Goal: Transaction & Acquisition: Download file/media

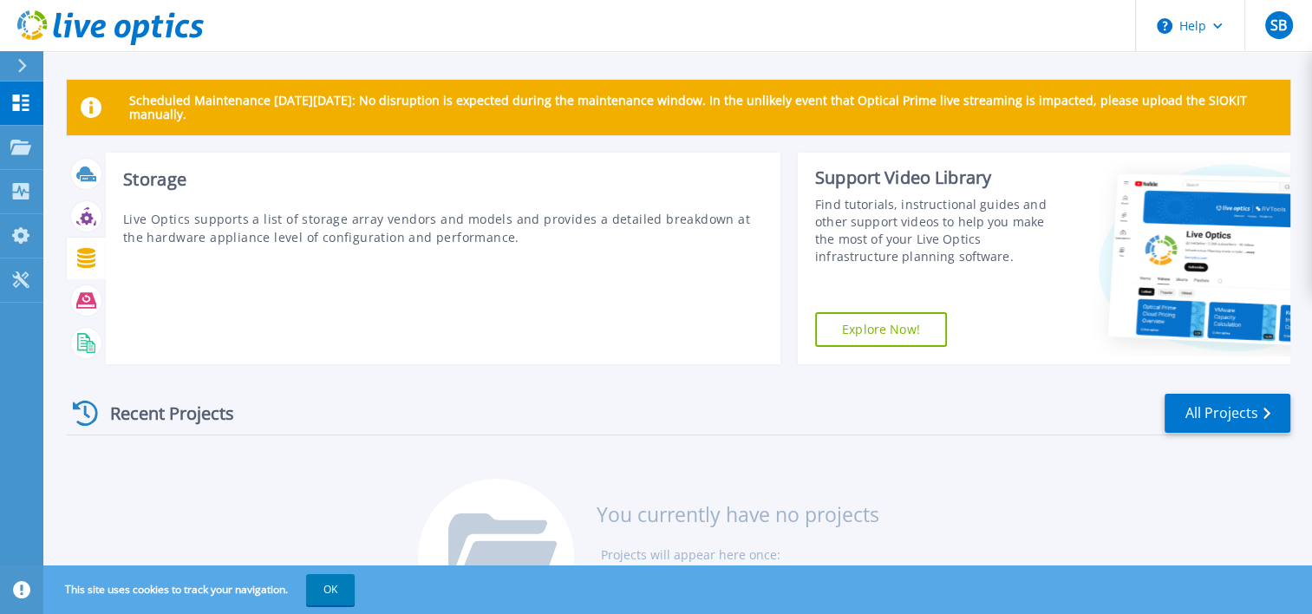
click at [81, 255] on icon at bounding box center [86, 258] width 20 height 20
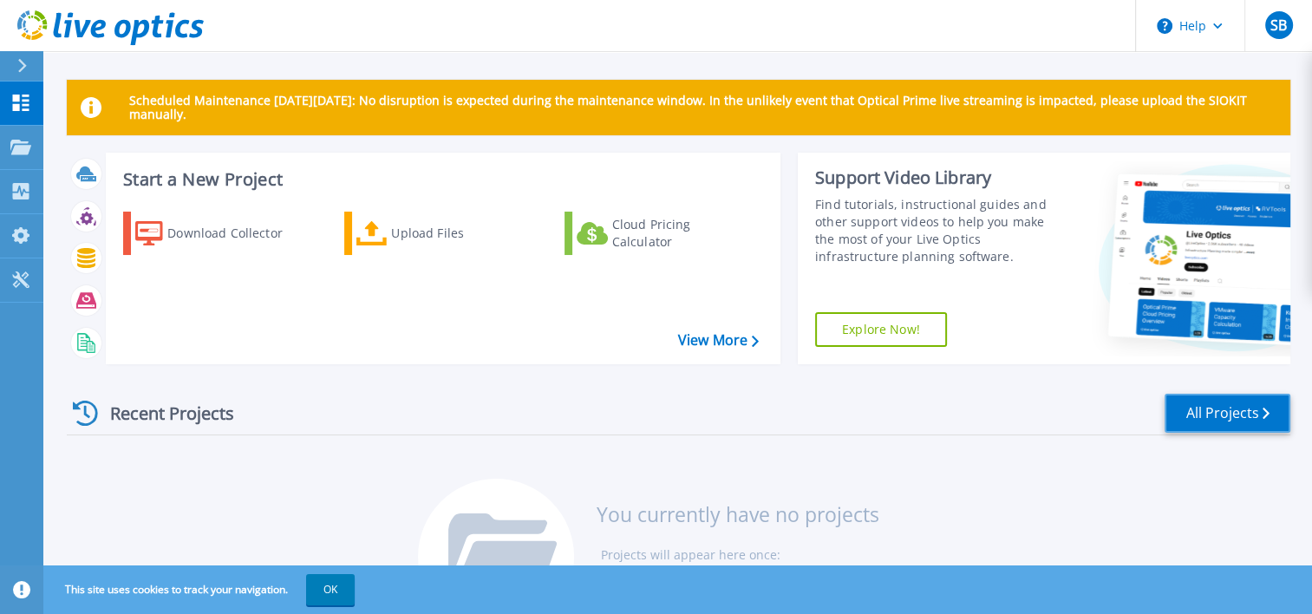
click at [1210, 420] on link "All Projects" at bounding box center [1227, 413] width 126 height 39
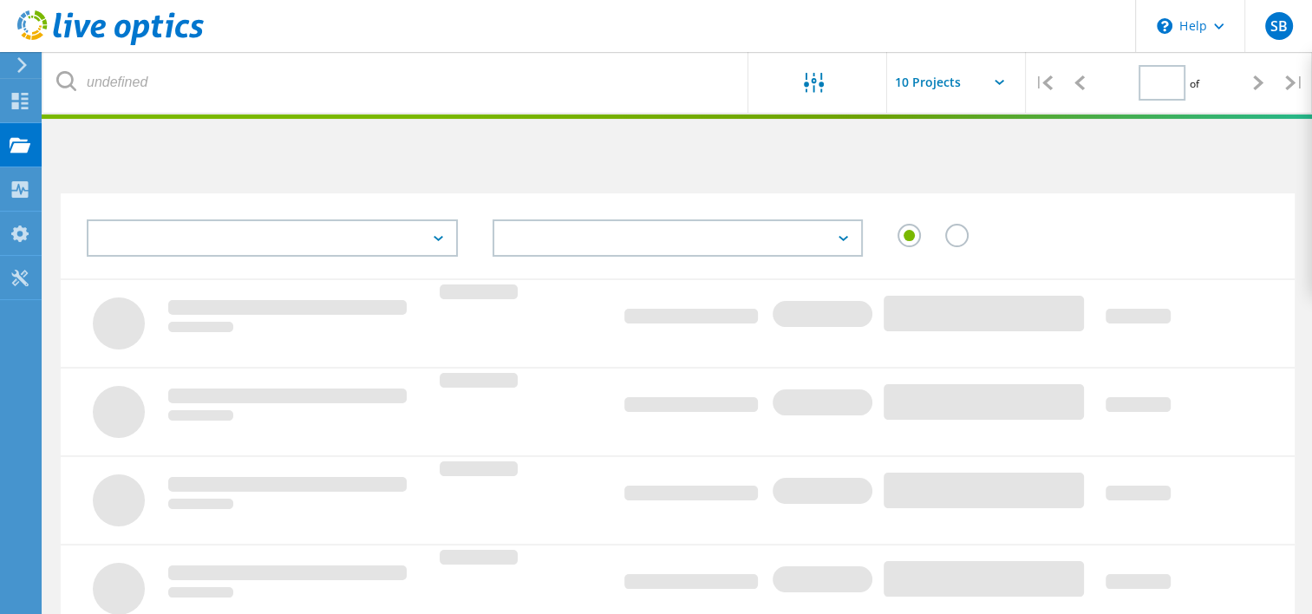
type input "1"
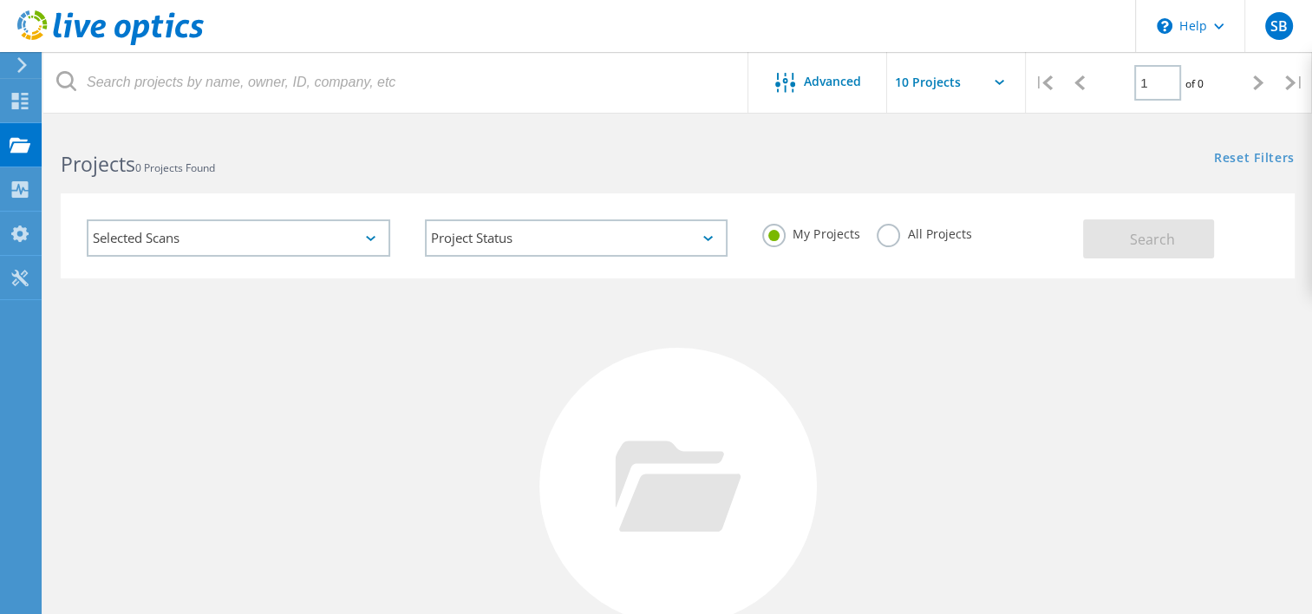
click at [21, 66] on icon at bounding box center [22, 65] width 13 height 16
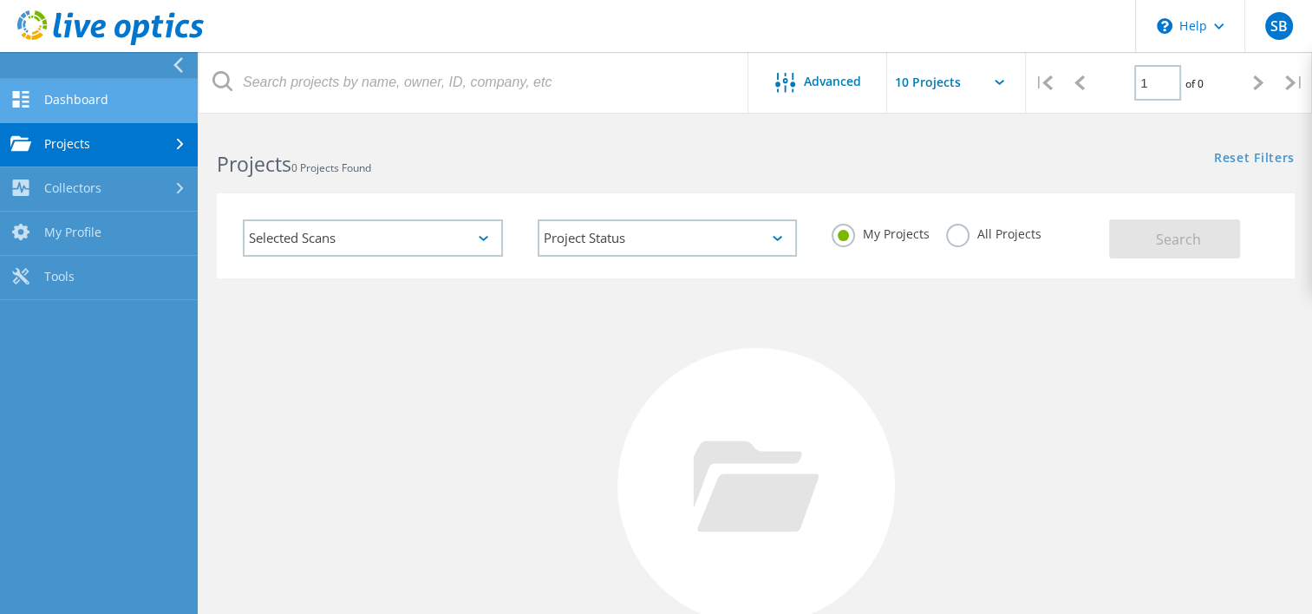
click at [61, 105] on link "Dashboard" at bounding box center [99, 101] width 198 height 44
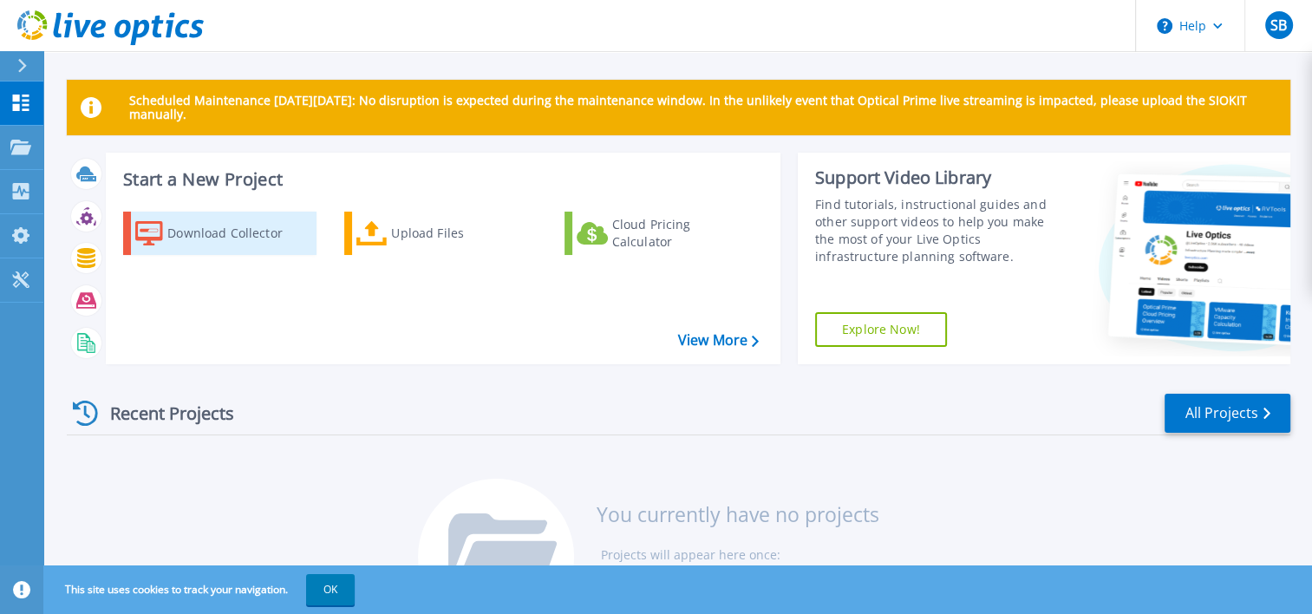
click at [201, 232] on div "Download Collector" at bounding box center [236, 233] width 139 height 35
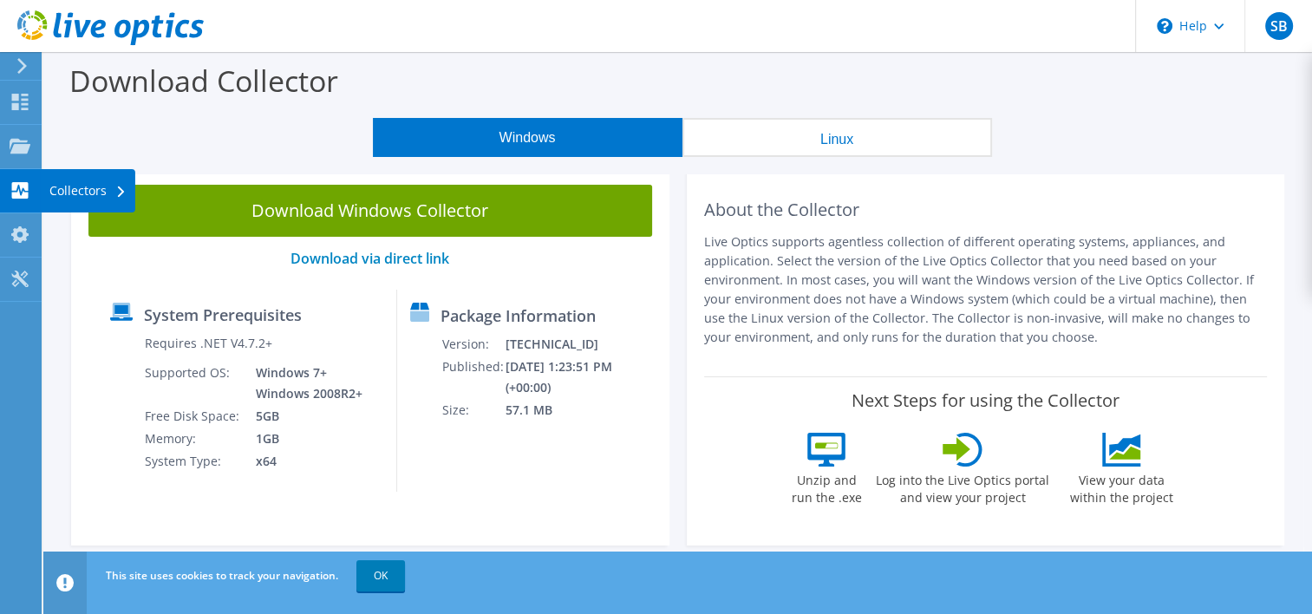
click at [17, 187] on icon at bounding box center [20, 190] width 21 height 16
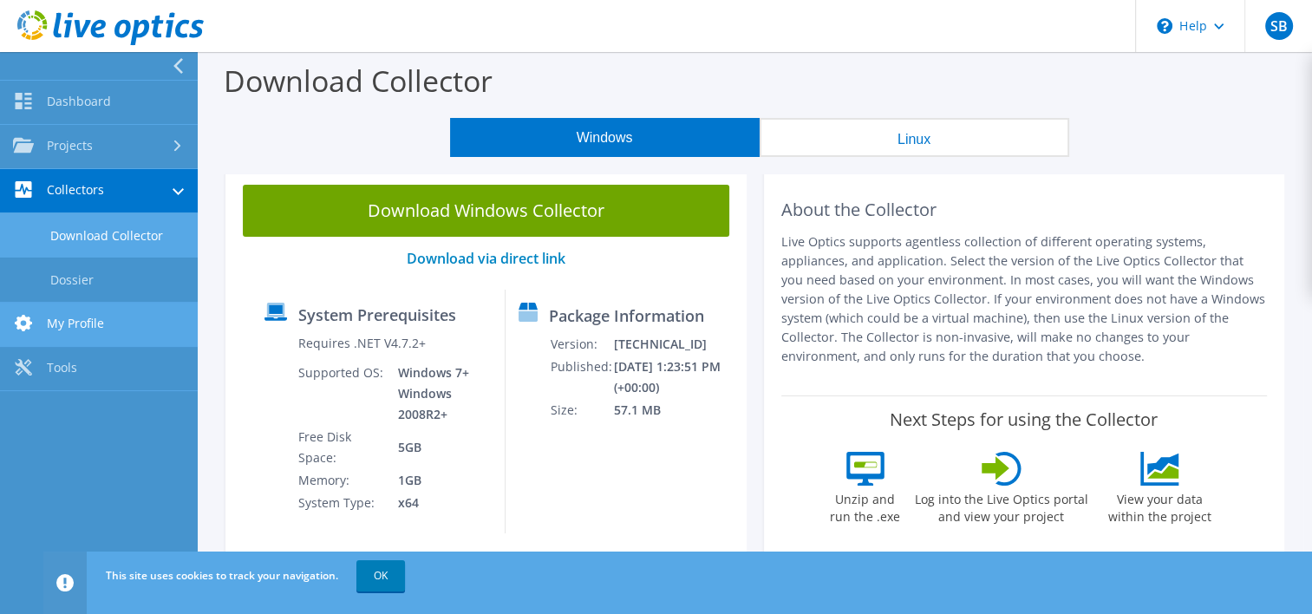
click at [82, 337] on link "My Profile" at bounding box center [99, 325] width 198 height 44
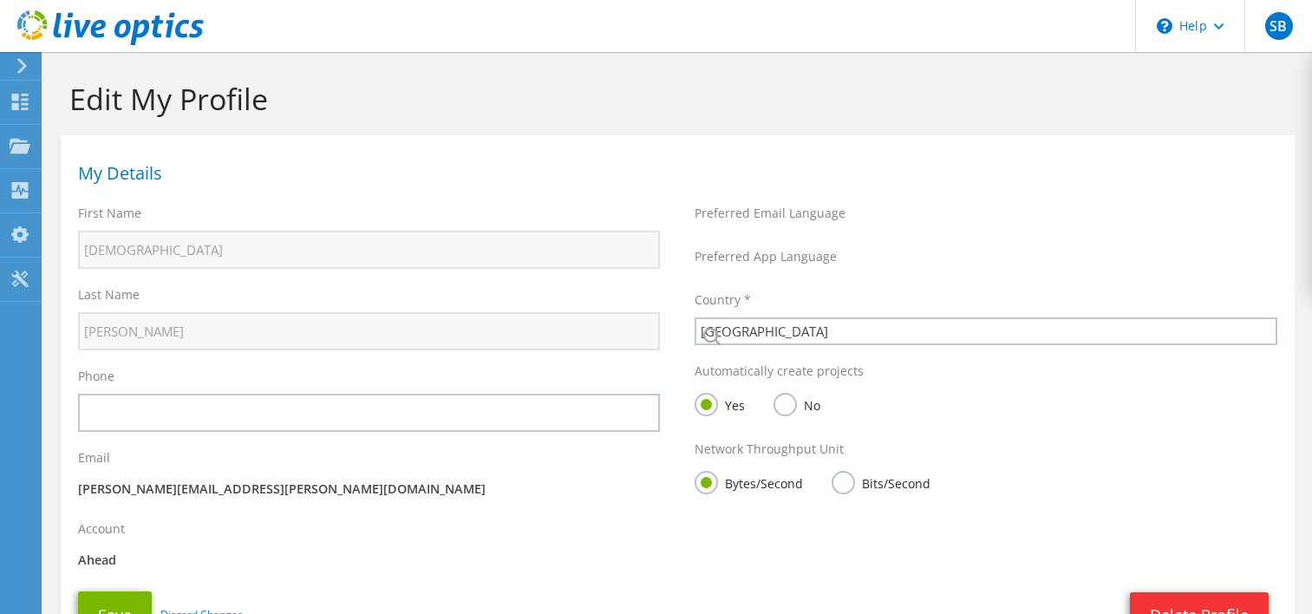
select select "101"
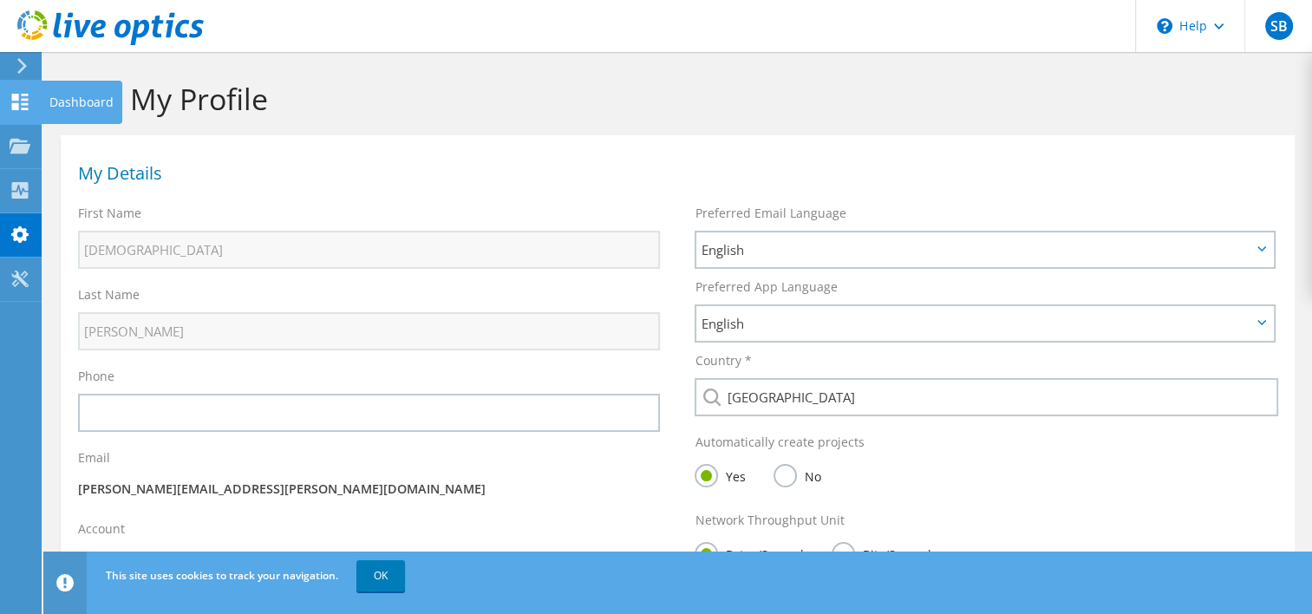
click at [14, 107] on use at bounding box center [20, 102] width 16 height 16
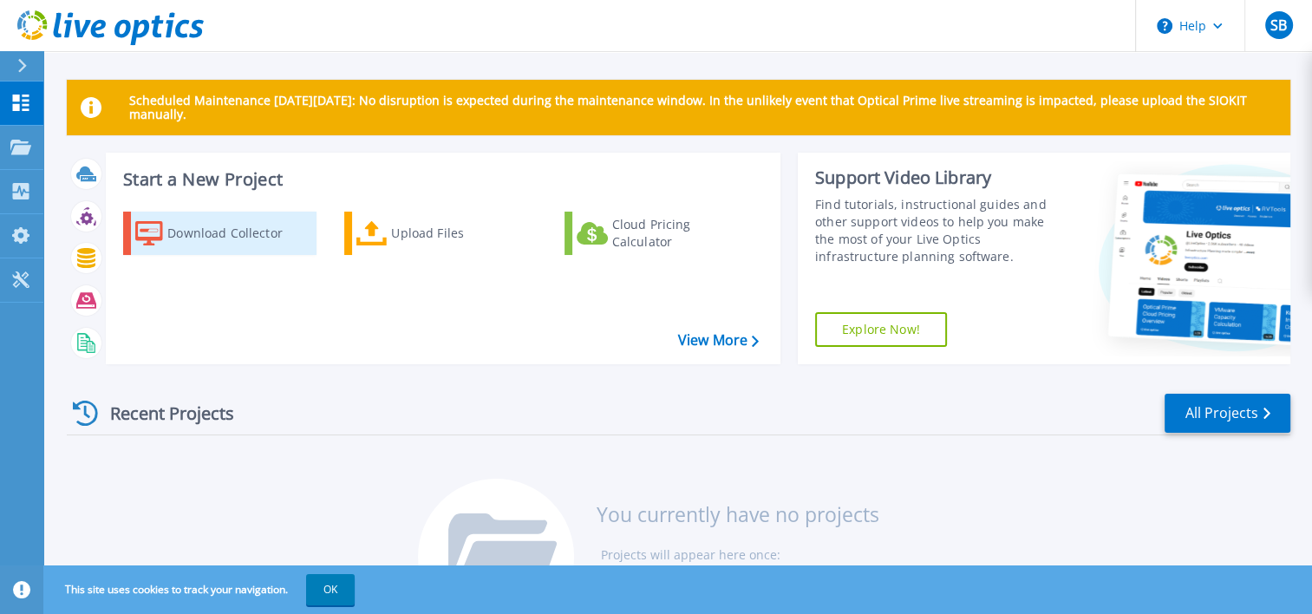
click at [210, 231] on div "Download Collector" at bounding box center [236, 233] width 139 height 35
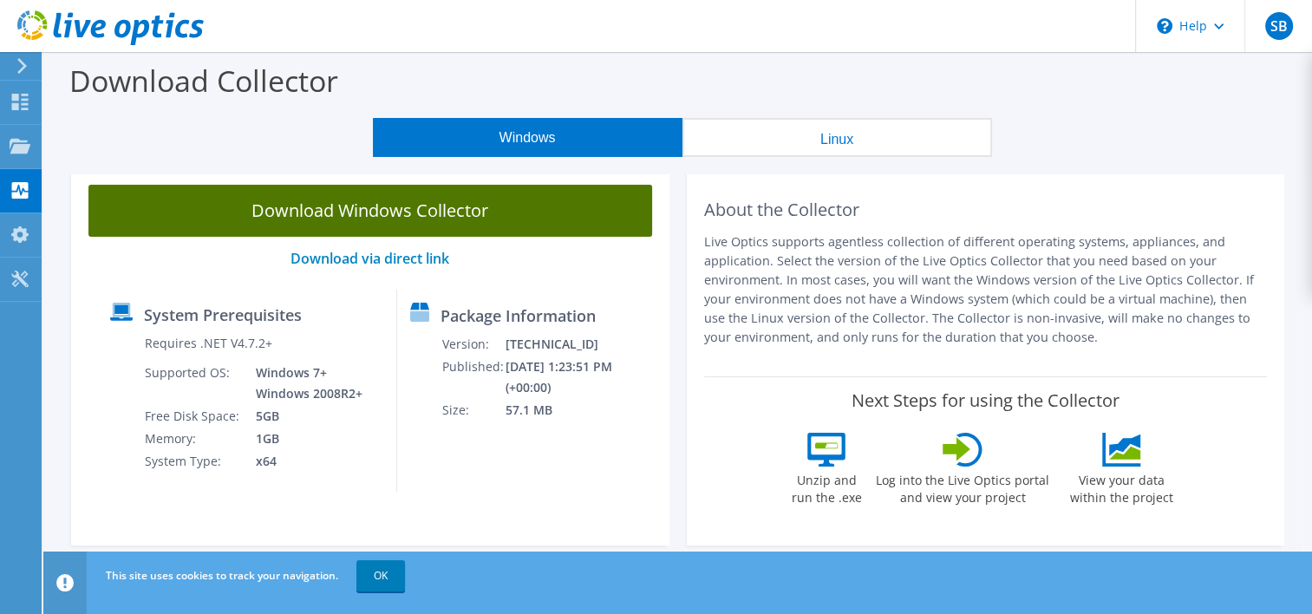
click at [361, 207] on link "Download Windows Collector" at bounding box center [369, 211] width 563 height 52
